Goal: Download file/media

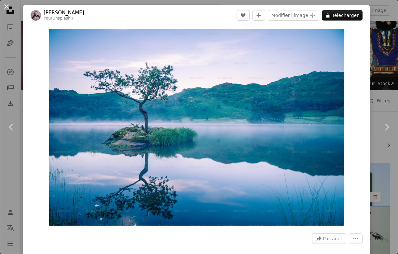
scroll to position [3929, 0]
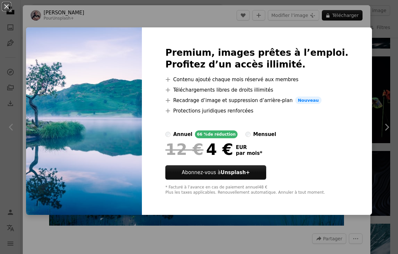
click at [96, 25] on div "An X shape Premium, images prêtes à l’emploi. Profitez d’un accès illimité. A p…" at bounding box center [199, 127] width 398 height 254
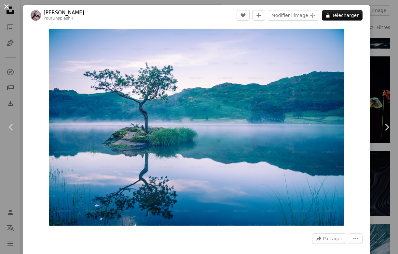
click at [10, 8] on button "An X shape" at bounding box center [7, 7] width 8 height 8
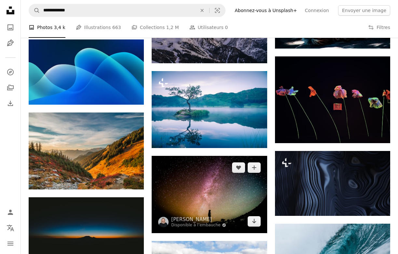
click at [173, 180] on img at bounding box center [209, 194] width 115 height 77
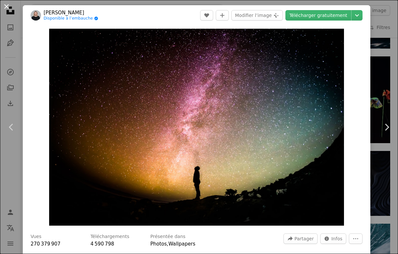
click at [9, 3] on button "An X shape" at bounding box center [7, 7] width 8 height 8
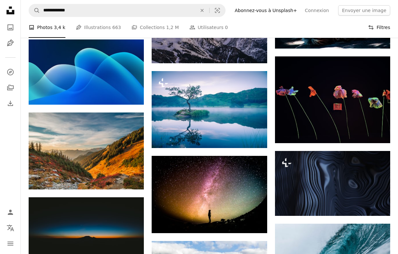
click at [380, 25] on button "Filters Filtres" at bounding box center [379, 27] width 22 height 21
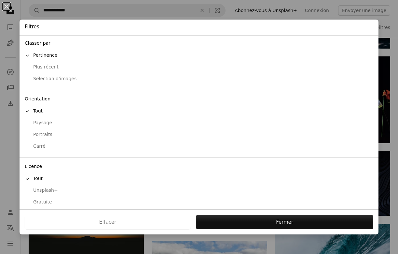
scroll to position [1, 0]
click at [43, 200] on div "Gratuite" at bounding box center [199, 202] width 349 height 7
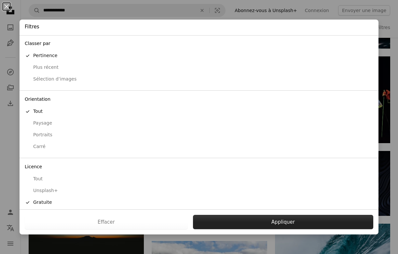
click at [225, 221] on button "Appliquer" at bounding box center [283, 222] width 180 height 14
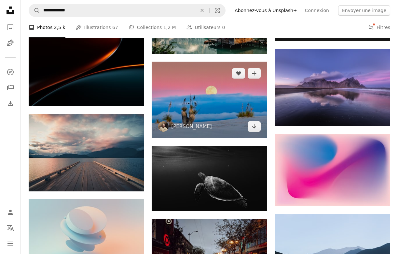
scroll to position [1876, 0]
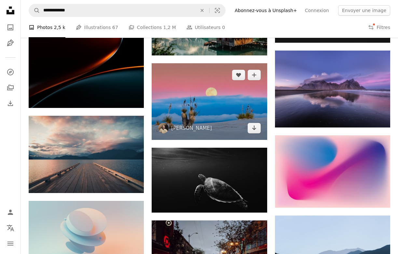
click at [201, 107] on img at bounding box center [209, 101] width 115 height 77
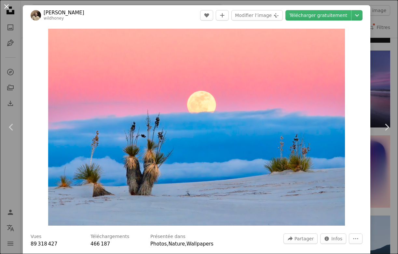
click at [7, 8] on button "An X shape" at bounding box center [7, 7] width 8 height 8
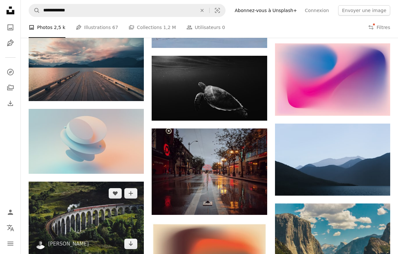
scroll to position [1961, 0]
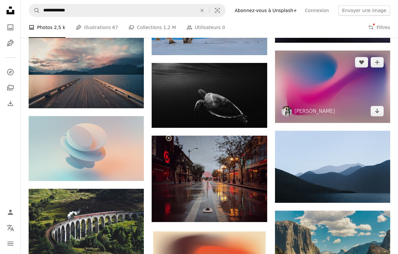
click at [293, 88] on img at bounding box center [332, 86] width 115 height 72
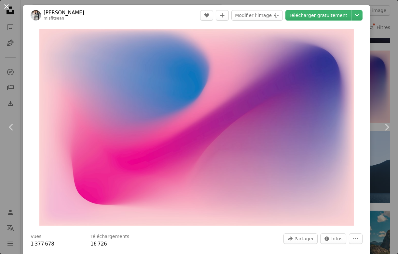
click at [8, 7] on button "An X shape" at bounding box center [7, 7] width 8 height 8
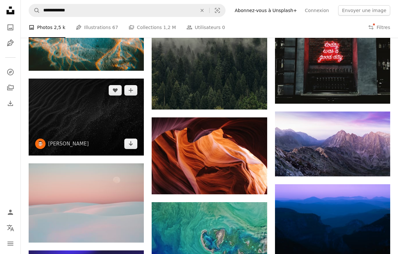
scroll to position [2325, 0]
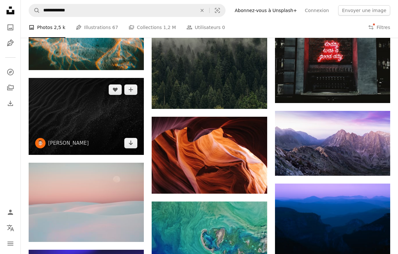
click at [87, 115] on img at bounding box center [86, 116] width 115 height 77
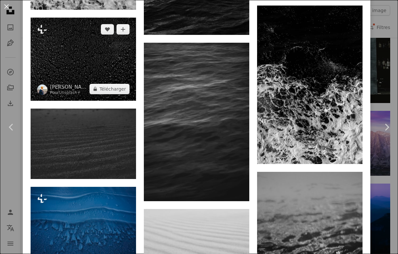
scroll to position [1389, 0]
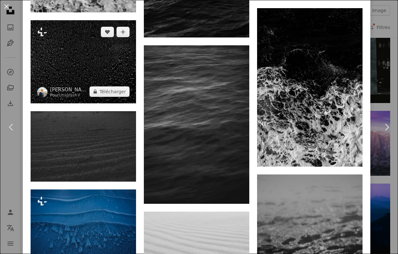
click at [91, 60] on img at bounding box center [84, 61] width 106 height 83
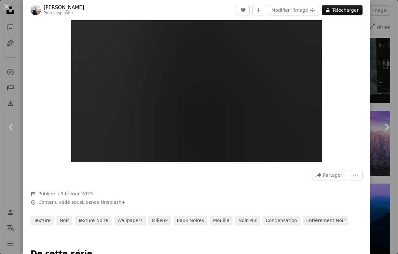
scroll to position [62, 0]
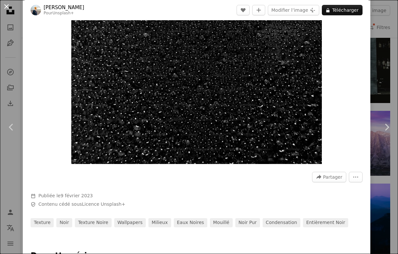
click at [7, 5] on button "An X shape" at bounding box center [7, 7] width 8 height 8
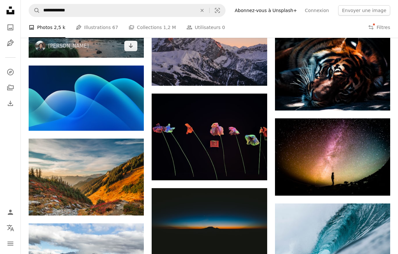
scroll to position [2993, 0]
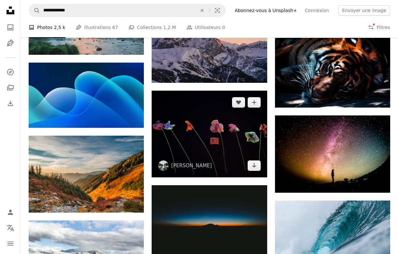
click at [181, 121] on img at bounding box center [209, 134] width 115 height 87
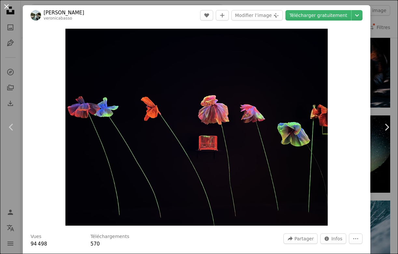
click at [7, 8] on button "An X shape" at bounding box center [7, 7] width 8 height 8
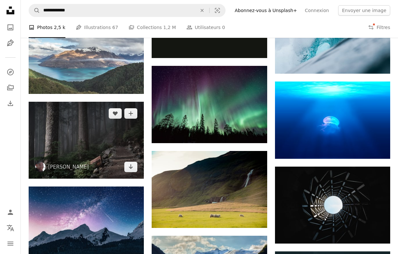
scroll to position [3249, 0]
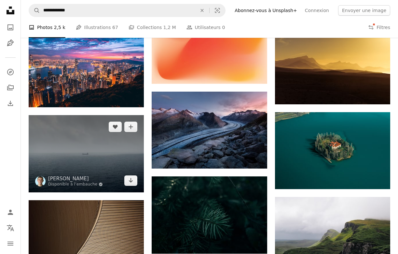
scroll to position [3678, 0]
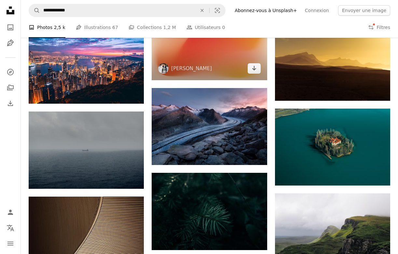
click at [186, 48] on img at bounding box center [209, 44] width 115 height 72
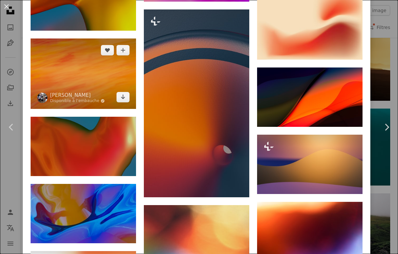
scroll to position [814, 0]
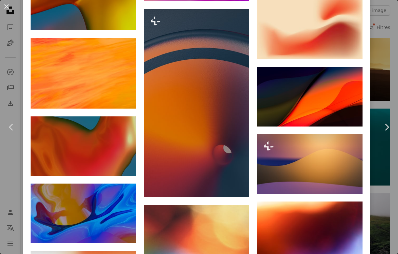
click at [6, 6] on button "An X shape" at bounding box center [7, 7] width 8 height 8
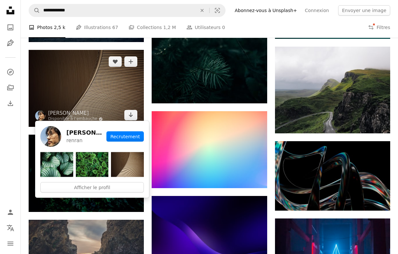
scroll to position [3817, 0]
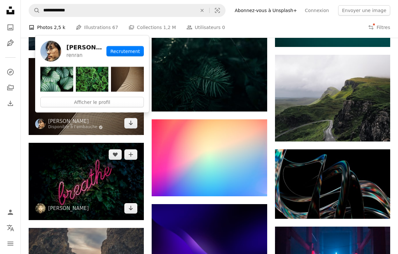
click at [80, 182] on img at bounding box center [86, 181] width 115 height 77
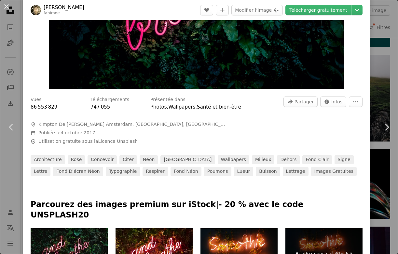
scroll to position [129, 0]
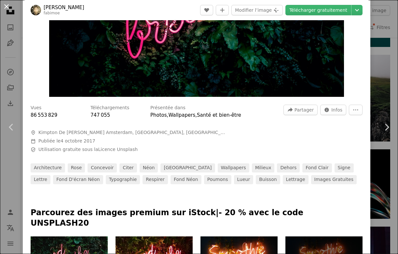
click at [7, 6] on button "An X shape" at bounding box center [7, 7] width 8 height 8
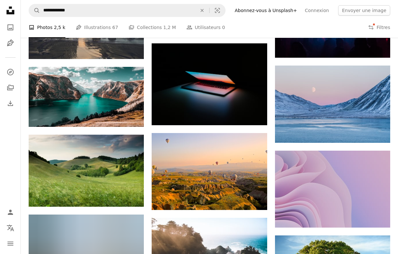
scroll to position [4077, 0]
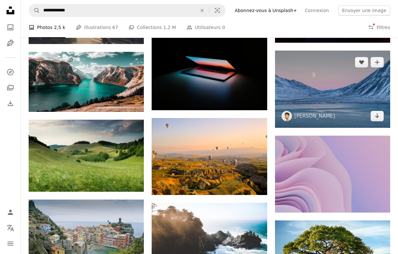
click at [307, 80] on img at bounding box center [332, 88] width 115 height 77
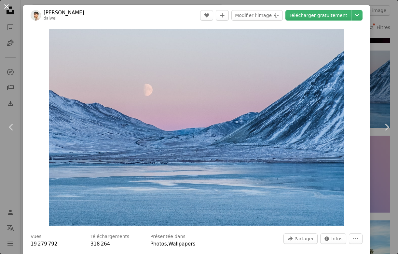
click at [9, 8] on button "An X shape" at bounding box center [7, 7] width 8 height 8
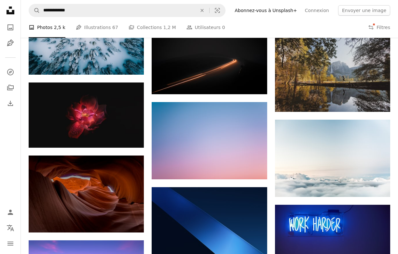
scroll to position [5341, 0]
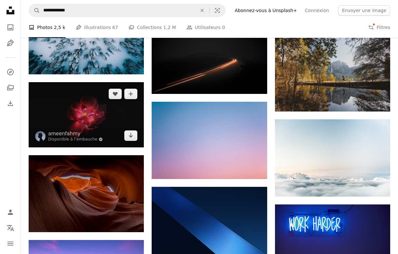
click at [67, 103] on img at bounding box center [86, 114] width 115 height 65
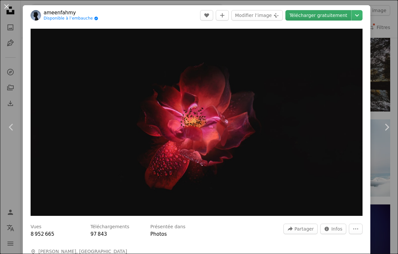
click at [318, 14] on link "Télécharger gratuitement" at bounding box center [319, 15] width 66 height 10
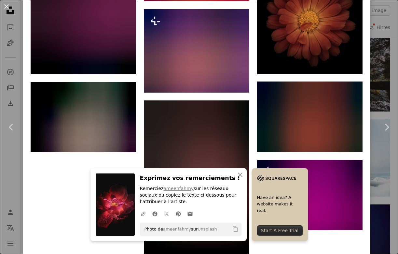
scroll to position [2754, 0]
